Goal: Communication & Community: Answer question/provide support

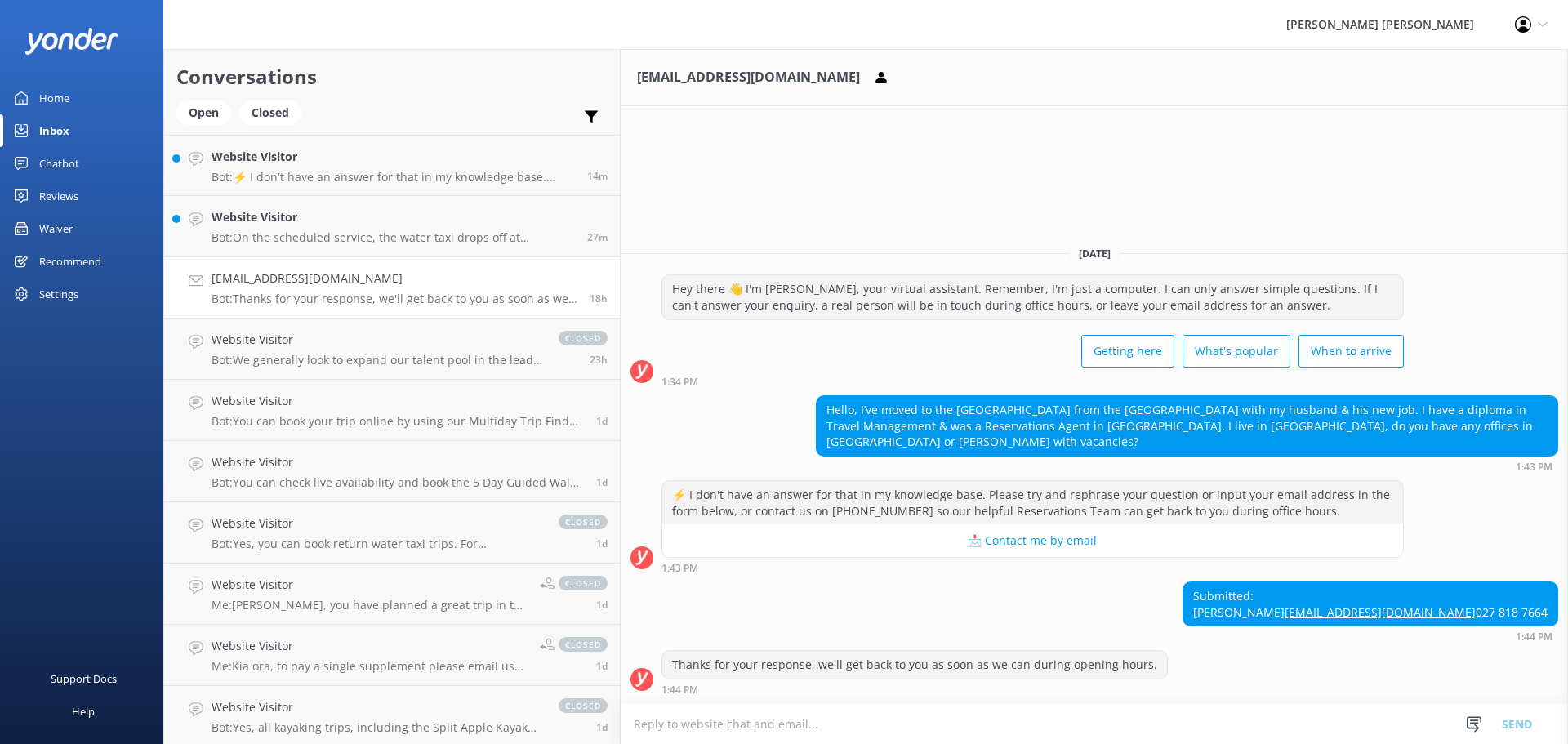
click at [621, 729] on textarea at bounding box center [1094, 723] width 947 height 40
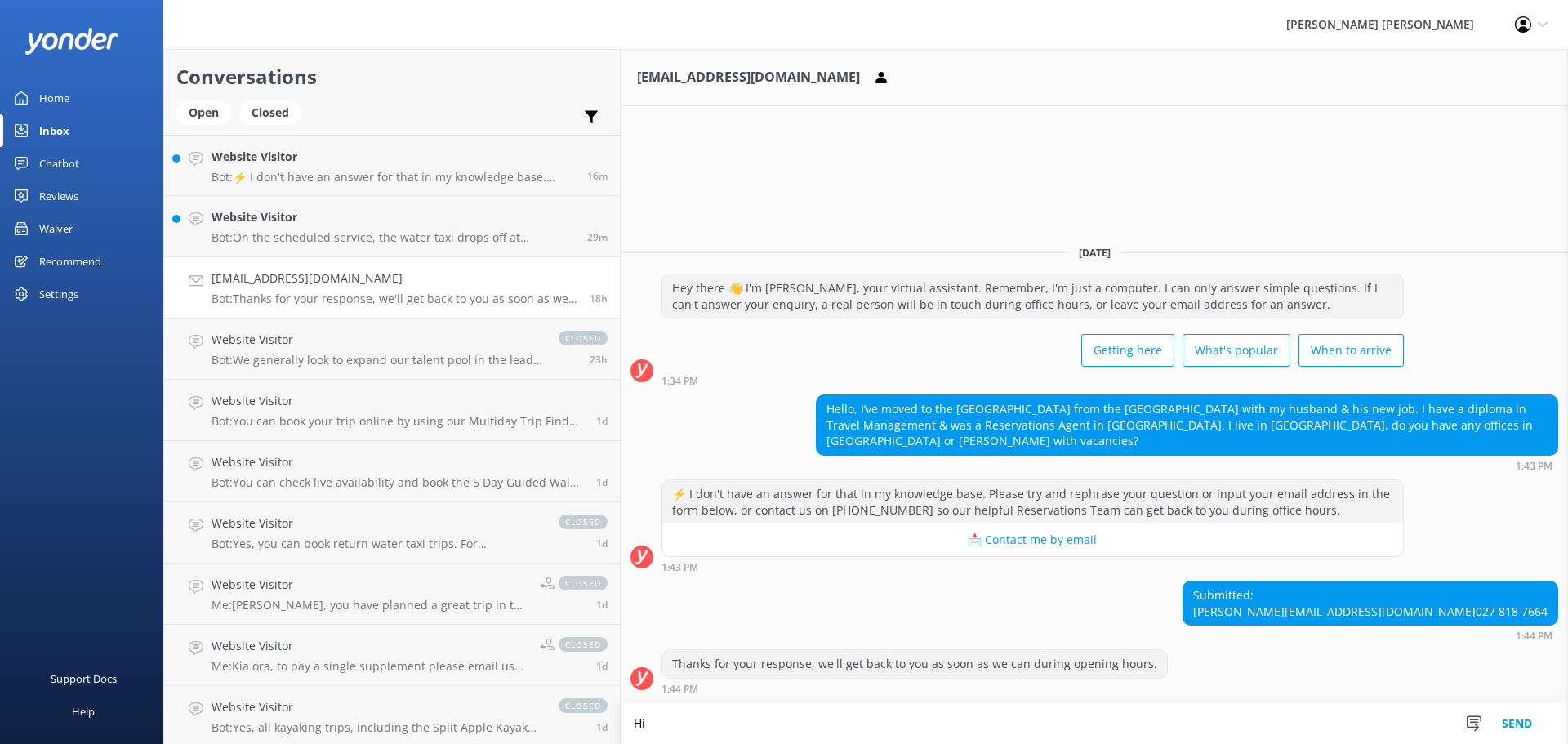
type textarea "H"
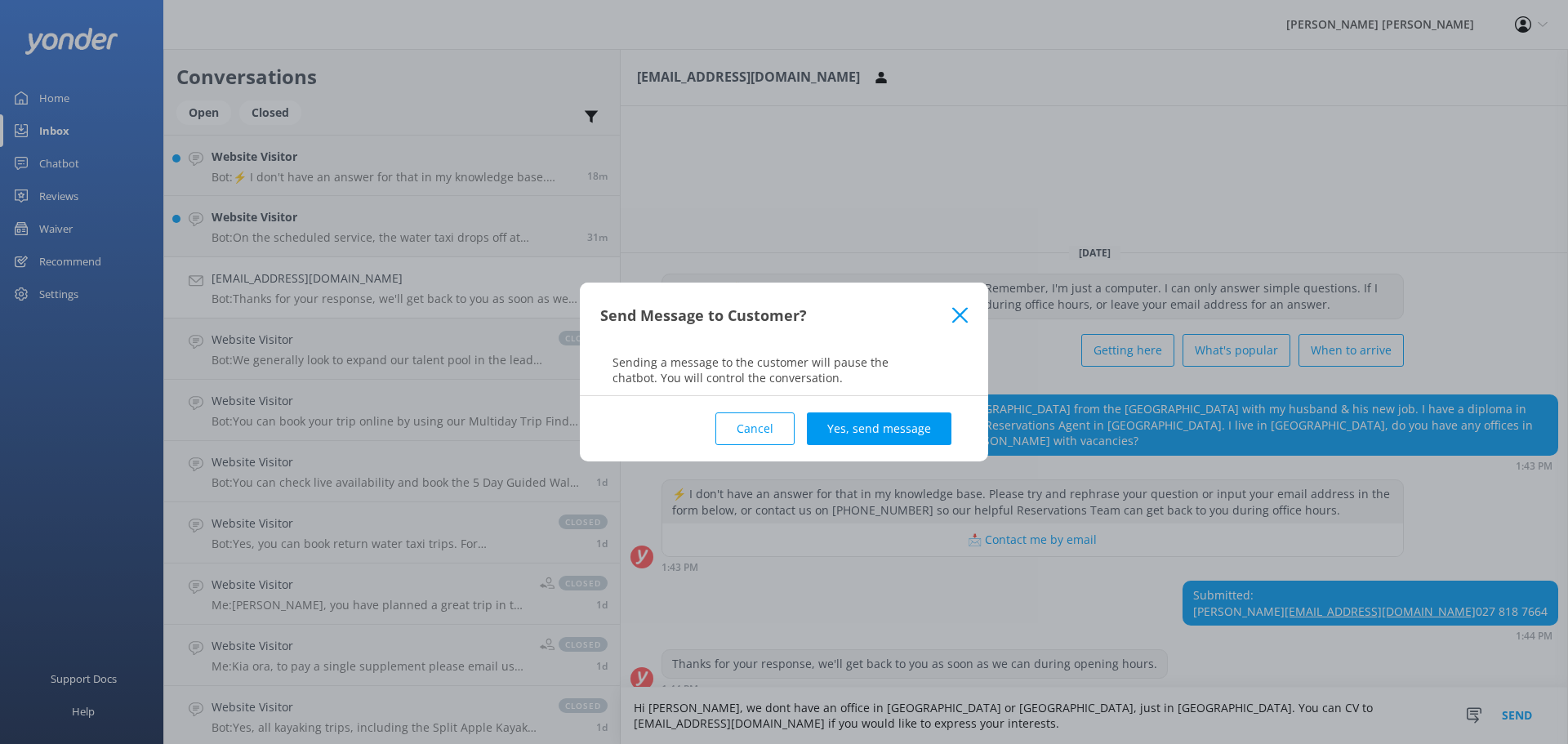
click at [767, 429] on button "Cancel" at bounding box center [755, 428] width 79 height 33
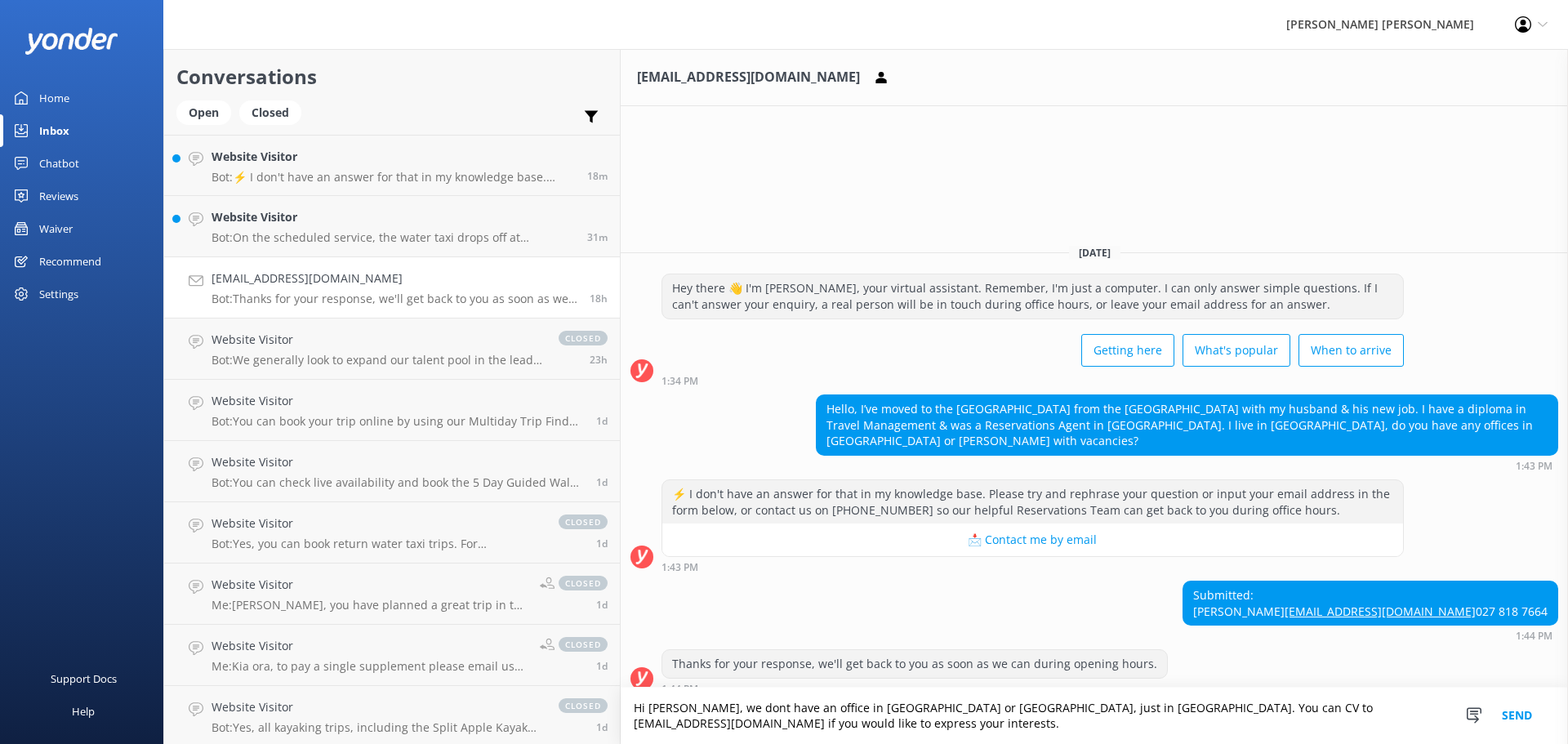
drag, startPoint x: 1339, startPoint y: 722, endPoint x: 822, endPoint y: 688, distance: 518.1
click at [822, 688] on div "[EMAIL_ADDRESS][DOMAIN_NAME] [DATE] Hey there 👋 I'm [PERSON_NAME], your virtual…" at bounding box center [1094, 395] width 947 height 695
click at [837, 729] on textarea "Hi [PERSON_NAME], we dont have an office in [GEOGRAPHIC_DATA] or [GEOGRAPHIC_DA…" at bounding box center [1094, 716] width 947 height 56
drag, startPoint x: 846, startPoint y: 725, endPoint x: 592, endPoint y: 725, distance: 254.0
click at [621, 725] on textarea "Hi [PERSON_NAME], we dont have an office in [GEOGRAPHIC_DATA] or [GEOGRAPHIC_DA…" at bounding box center [1094, 716] width 947 height 56
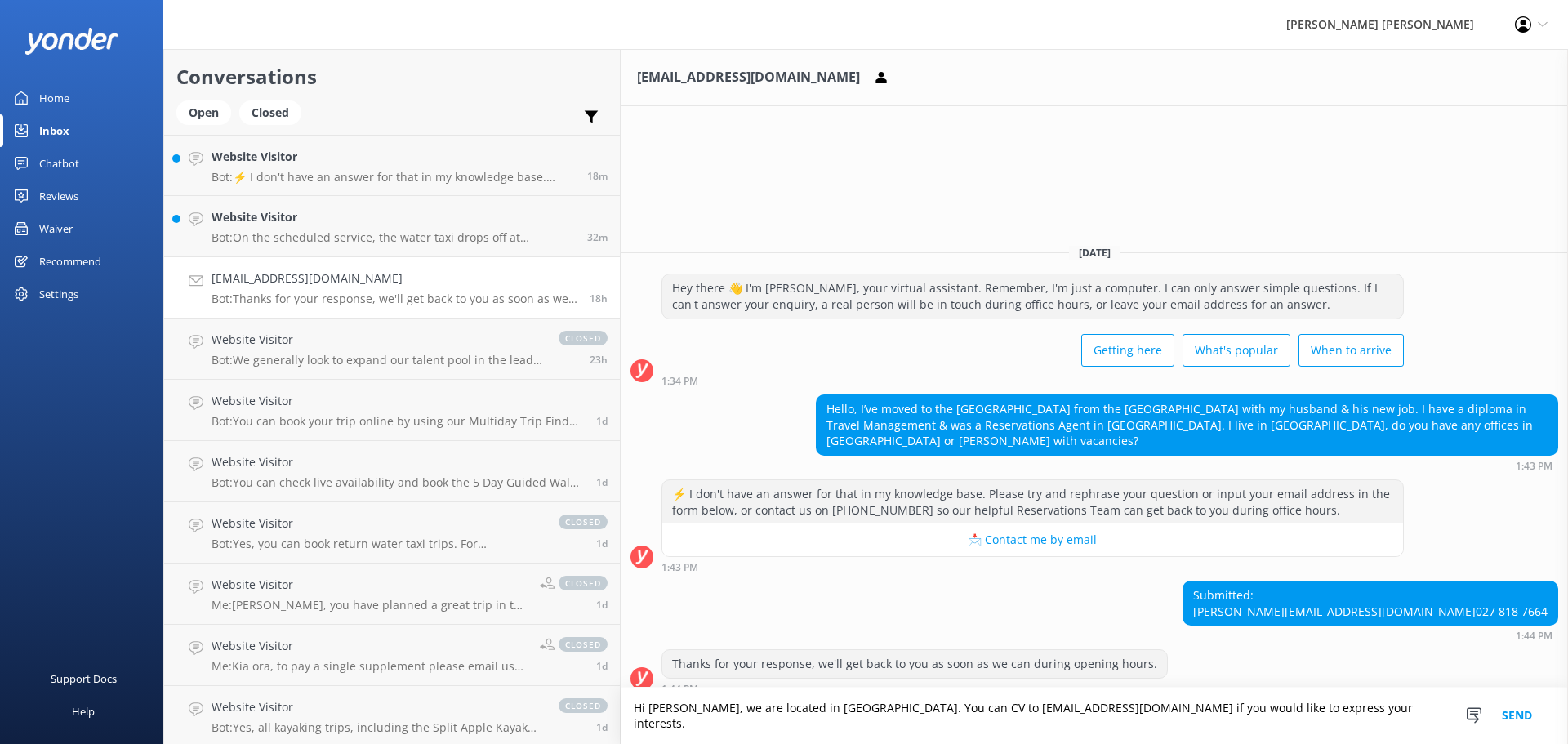
click at [1205, 729] on textarea "Hi [PERSON_NAME], we are located in [GEOGRAPHIC_DATA]. You can CV to [EMAIL_ADD…" at bounding box center [1094, 716] width 947 height 56
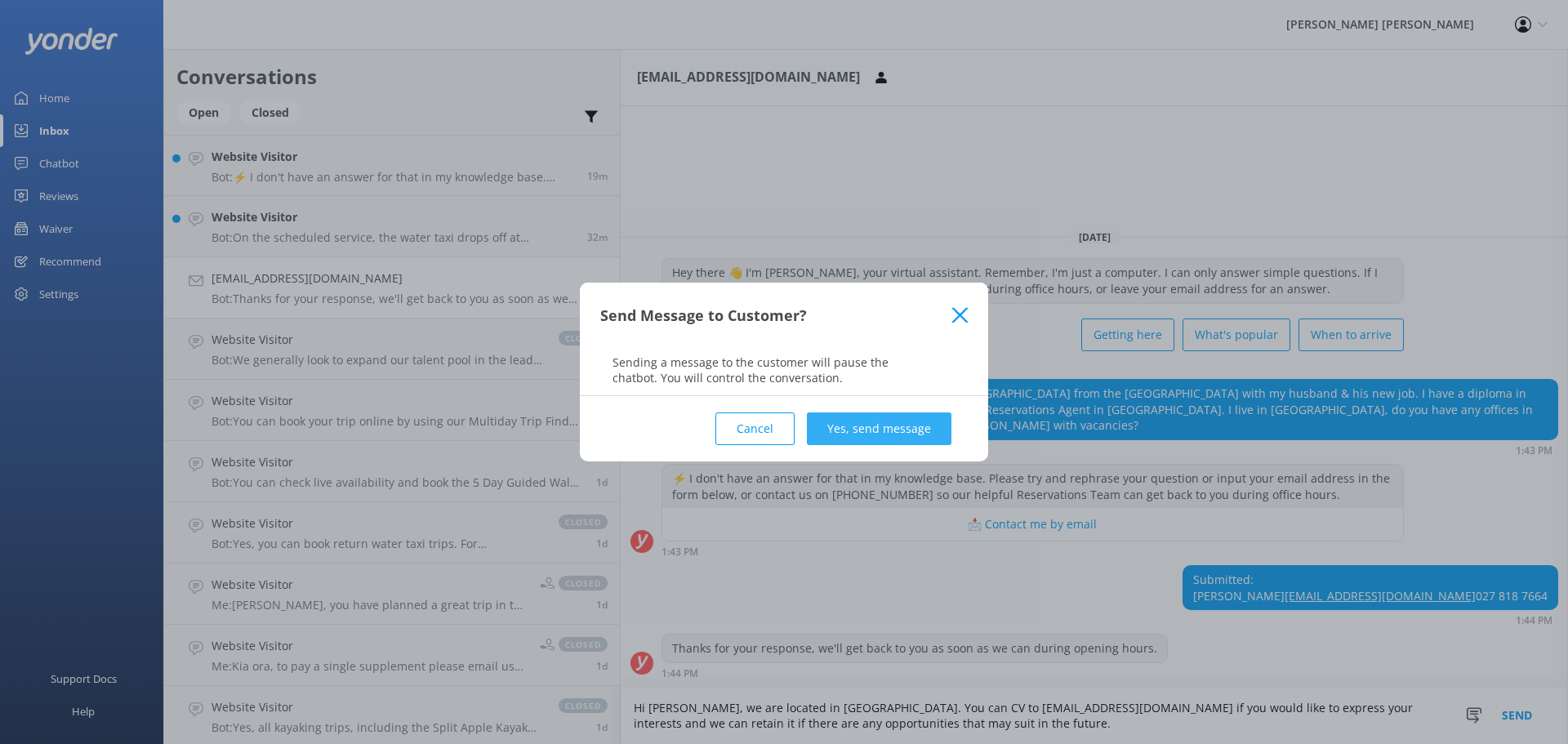
type textarea "Hi [PERSON_NAME], we are located in [GEOGRAPHIC_DATA]. You can CV to [EMAIL_ADD…"
click at [851, 434] on button "Yes, send message" at bounding box center [879, 428] width 145 height 33
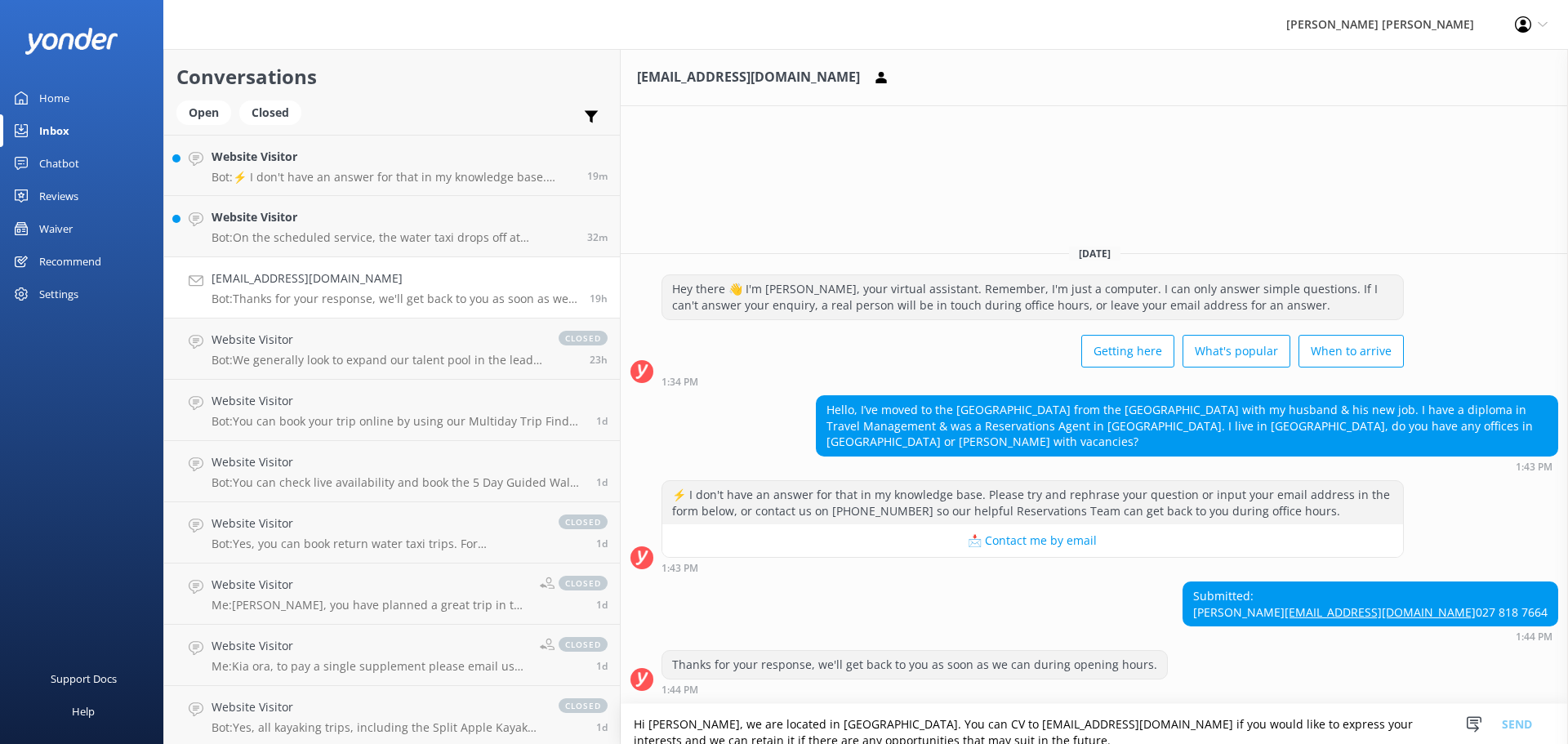
scroll to position [42, 0]
